Goal: Find specific page/section: Find specific page/section

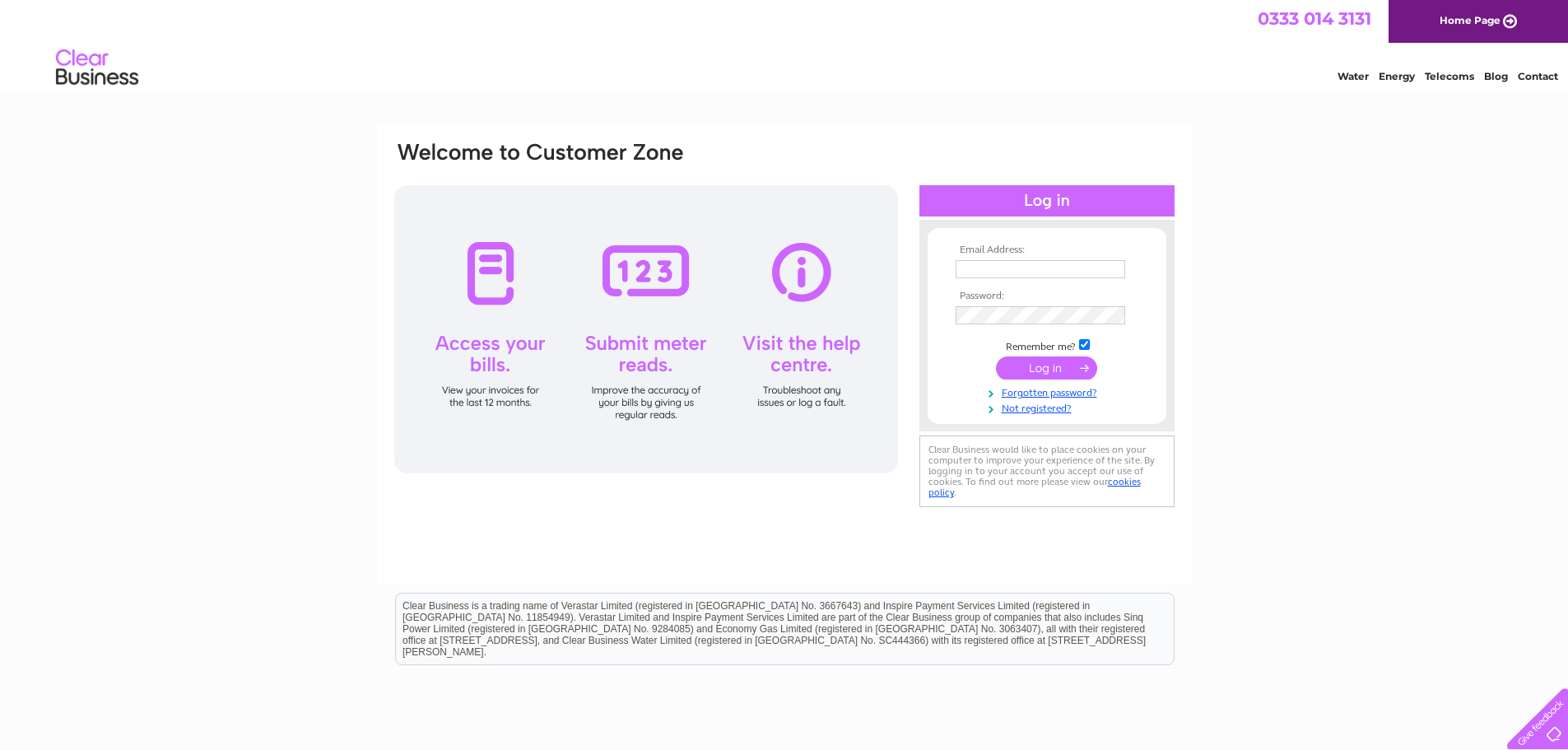
type input "stuart@simplywigs.co.uk"
click at [1046, 365] on input "submit" at bounding box center [1046, 368] width 101 height 23
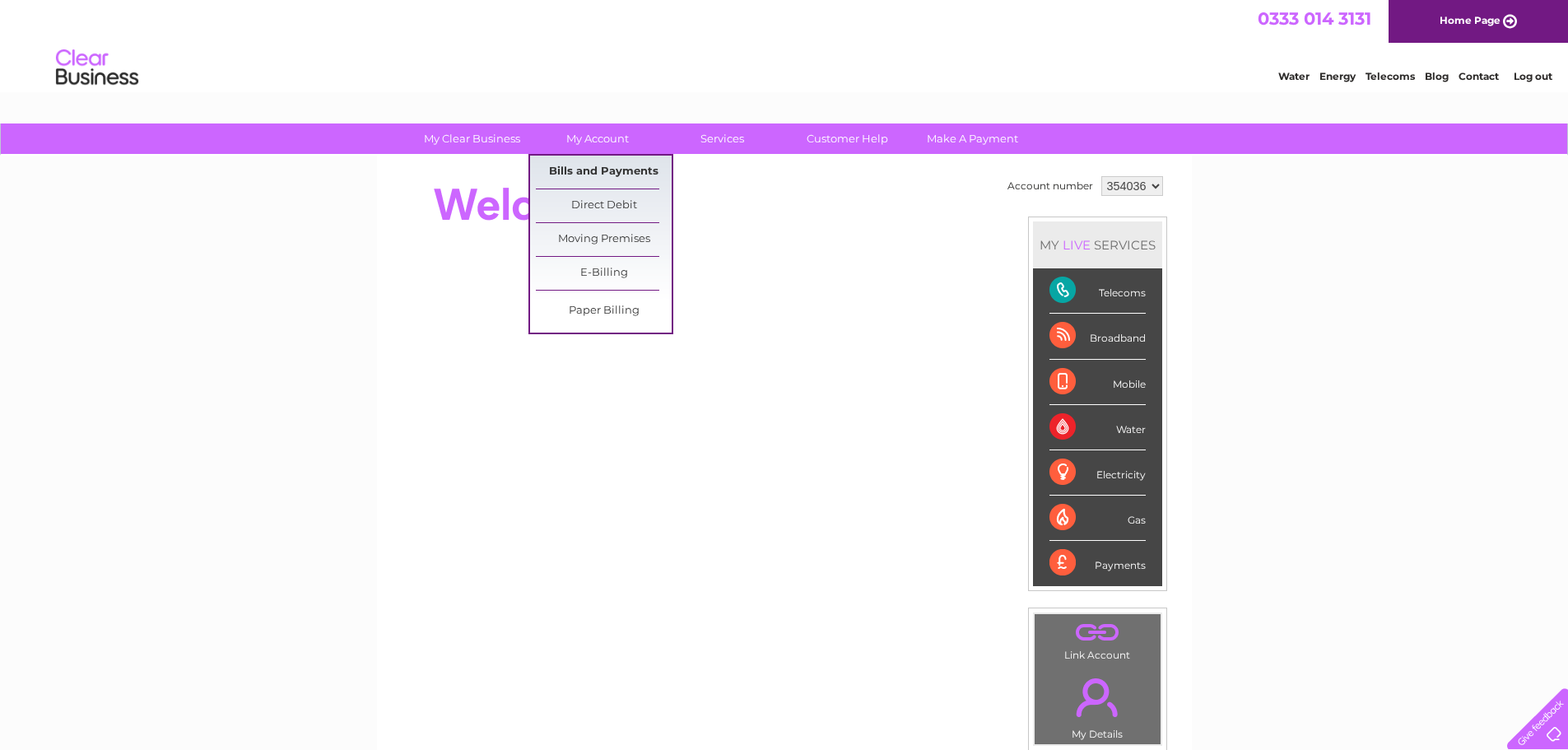
click at [588, 165] on link "Bills and Payments" at bounding box center [604, 171] width 136 height 33
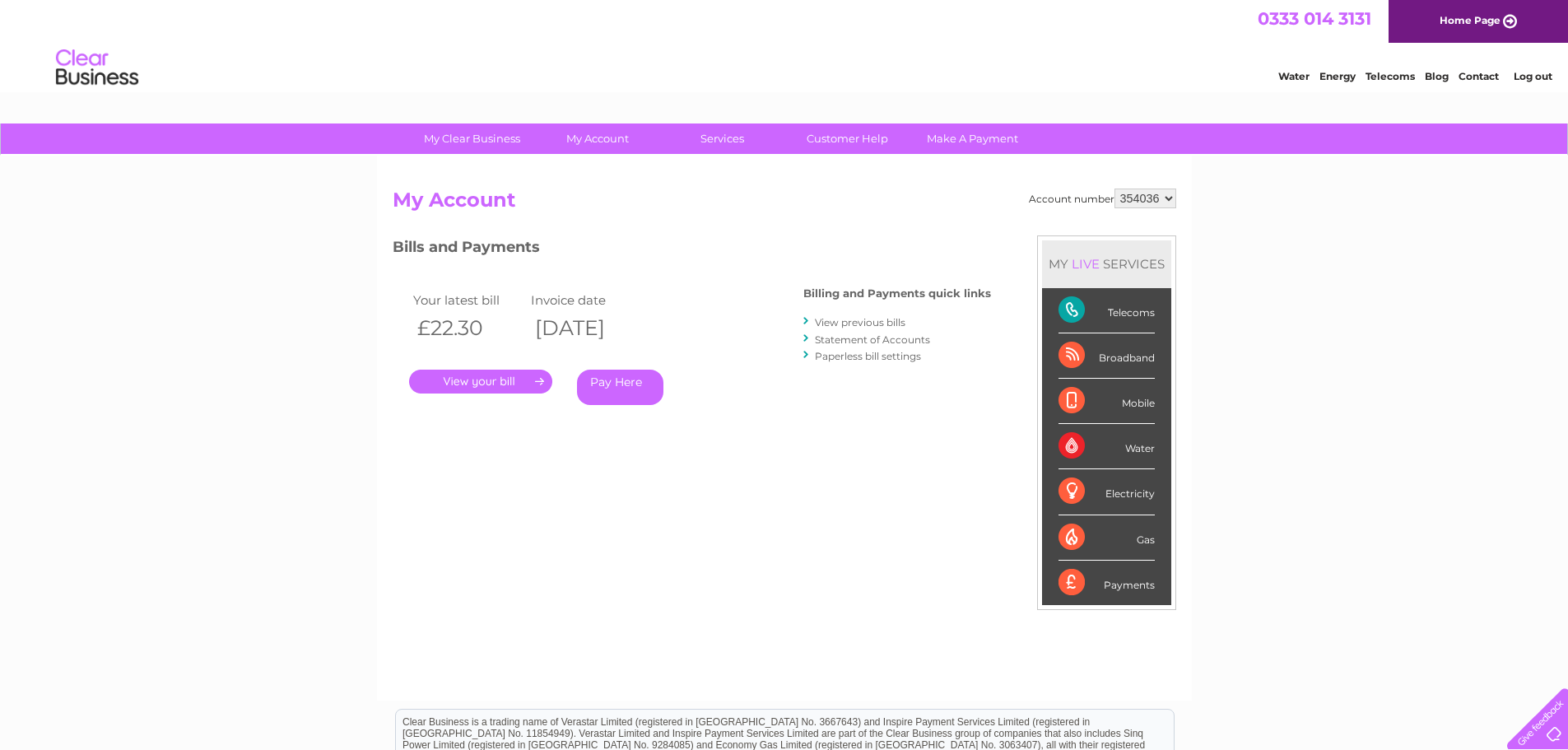
click at [496, 372] on link "." at bounding box center [480, 382] width 143 height 24
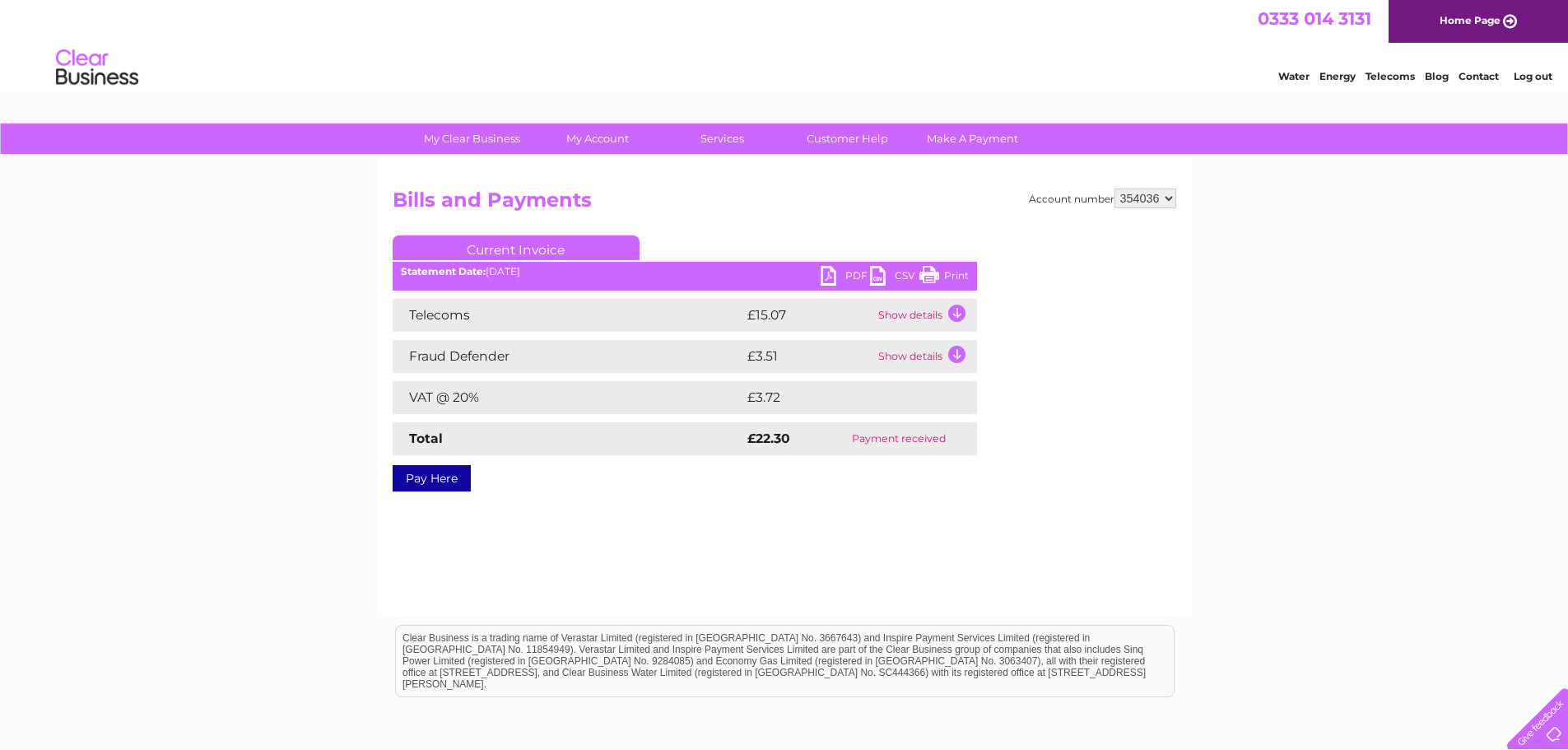
click at [833, 264] on ul "Current Invoice" at bounding box center [685, 250] width 584 height 31
click at [830, 280] on link "PDF" at bounding box center [845, 278] width 49 height 24
